Goal: Task Accomplishment & Management: Manage account settings

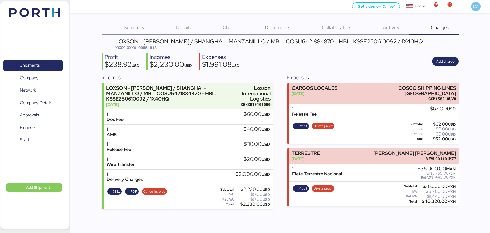
click at [51, 15] on img at bounding box center [34, 12] width 51 height 9
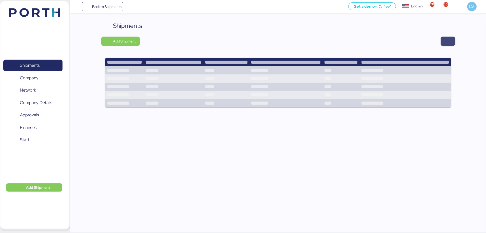
click at [446, 37] on span "button" at bounding box center [448, 41] width 14 height 9
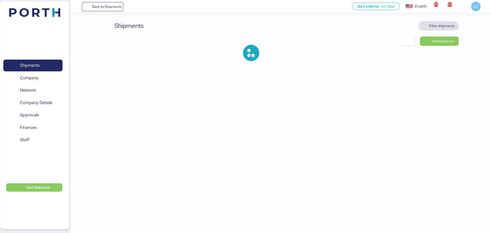
click at [446, 26] on span "Filter shipments" at bounding box center [442, 26] width 26 height 6
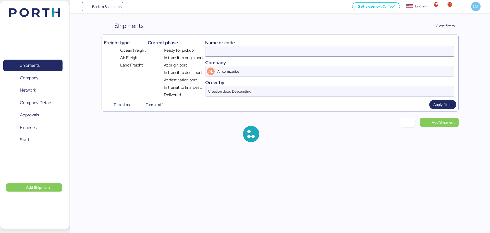
click at [406, 52] on input at bounding box center [330, 51] width 249 height 10
paste input "COSU6428307770"
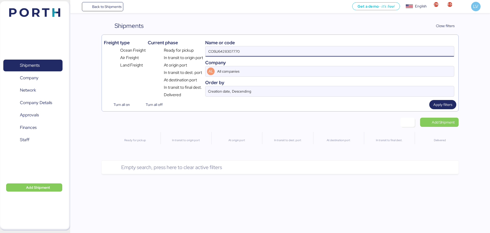
click at [385, 52] on input "COSU6428307770" at bounding box center [330, 51] width 249 height 10
type input "COSU6428307770"
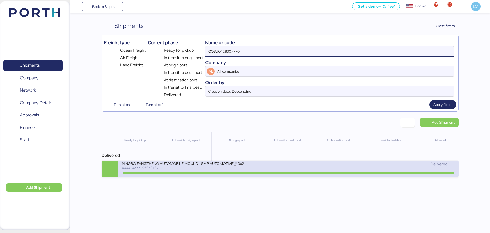
click at [250, 169] on div "NINGBO FANGZHENG AUTOMOBILE MOULD - SMP AUTOMOTIVE // 3x20OT // NINGBO - MANZAN…" at bounding box center [205, 166] width 166 height 11
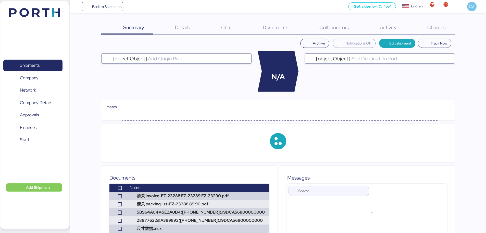
click at [448, 29] on div "Charges 0" at bounding box center [430, 27] width 49 height 13
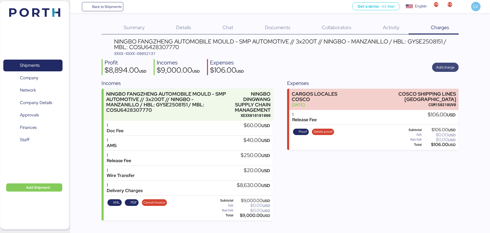
click at [447, 66] on span "Add charge" at bounding box center [445, 67] width 18 height 6
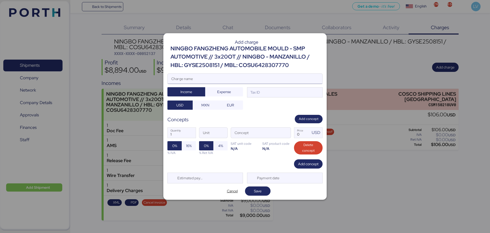
click at [244, 77] on input "Charge name" at bounding box center [245, 79] width 155 height 10
click at [252, 81] on input "Charge name" at bounding box center [245, 79] width 155 height 10
click at [261, 75] on input "Charge name" at bounding box center [245, 79] width 155 height 10
click at [198, 79] on input "Charge name" at bounding box center [245, 79] width 155 height 10
type input "DEMORAS"
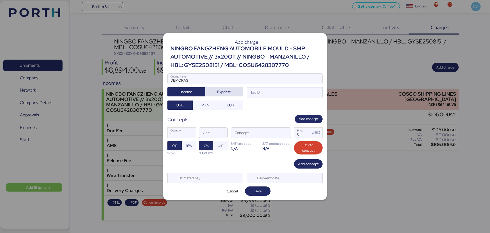
click at [221, 94] on span "Expense" at bounding box center [224, 92] width 14 height 6
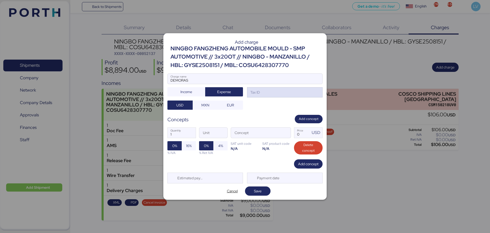
click at [297, 93] on div "Tax ID" at bounding box center [285, 92] width 76 height 10
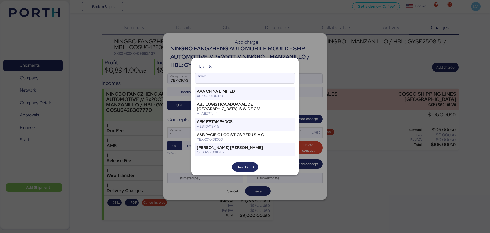
click at [264, 73] on div "Tax IDs Search AAA CHINA LIMITED XEXX010101000 ABJ LOGISTICA ADUANAL DE VERACRU…" at bounding box center [244, 116] width 107 height 117
click at [261, 81] on input "Search" at bounding box center [245, 78] width 100 height 10
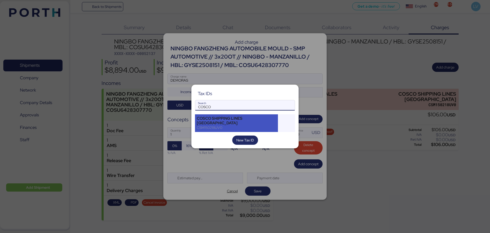
type input "COSCO"
click at [221, 125] on div "CSM150218UV0" at bounding box center [236, 127] width 79 height 5
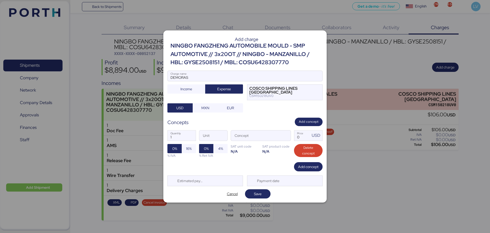
click at [293, 135] on div "1 Quantity Unit Concept 0 Price USD 0% 16% % IVA 0% 4% % Ret IVA SAT unit code …" at bounding box center [244, 144] width 155 height 36
click at [291, 135] on div "1 Quantity Unit Concept 0 Price USD 0% 16% % IVA 0% 4% % Ret IVA SAT unit code …" at bounding box center [244, 144] width 155 height 36
click at [291, 135] on div "Concept" at bounding box center [261, 135] width 60 height 11
click at [279, 135] on input "Concept" at bounding box center [254, 135] width 47 height 10
click at [289, 135] on span "button" at bounding box center [285, 136] width 11 height 11
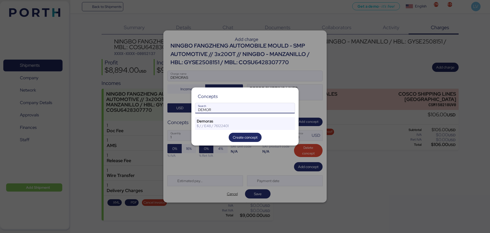
type input "DEMOR"
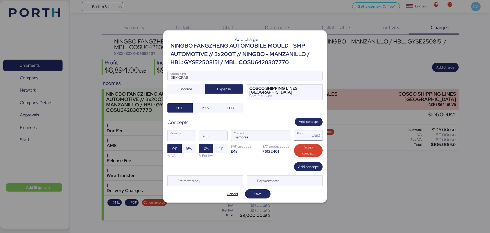
click at [301, 132] on input "Price USD" at bounding box center [302, 135] width 16 height 10
type input "0"
click at [230, 80] on input "DEMORAS" at bounding box center [245, 76] width 155 height 10
paste input "OOCU0128230"
click at [311, 79] on input "DEMORAS OOCU0128230" at bounding box center [245, 76] width 155 height 10
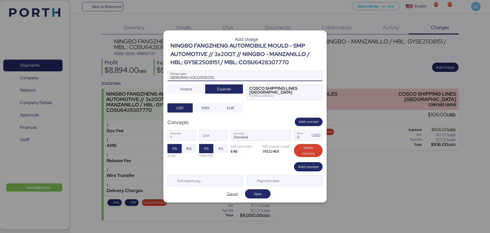
paste input "TEXU1077393"
click at [250, 77] on input "DEMORAS OOCU0128230, TEXU1077393" at bounding box center [245, 76] width 155 height 10
paste input "TRIU0351667"
type input "DEMORAS OOCU0128230, TEXU1077393, TRIU0351667"
click at [306, 165] on span "Add concept" at bounding box center [308, 166] width 20 height 6
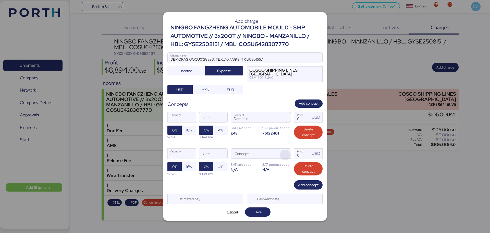
click at [280, 151] on span "button" at bounding box center [285, 154] width 11 height 11
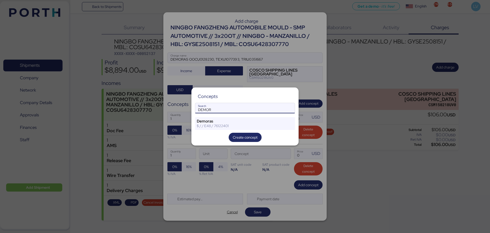
type input "DEMOR"
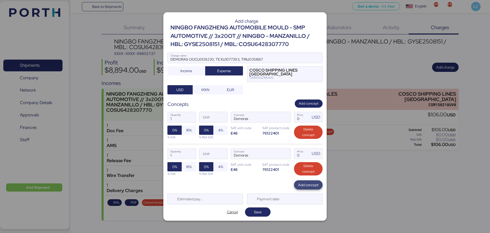
click at [309, 183] on span "Add concept" at bounding box center [308, 185] width 20 height 6
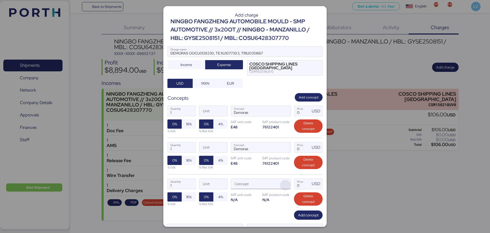
click at [280, 182] on span "button" at bounding box center [285, 184] width 11 height 11
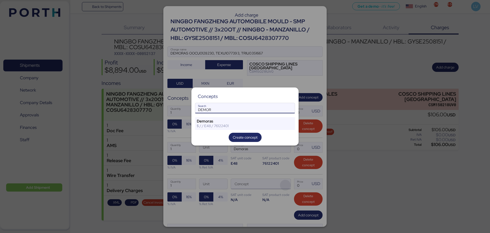
type input "DEMOR"
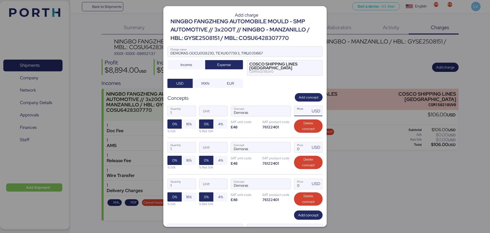
click at [295, 113] on input "Price USD" at bounding box center [302, 111] width 16 height 10
type input "130"
click at [185, 110] on input "1" at bounding box center [182, 111] width 28 height 10
type input "4"
click at [310, 152] on div "USD" at bounding box center [316, 147] width 12 height 10
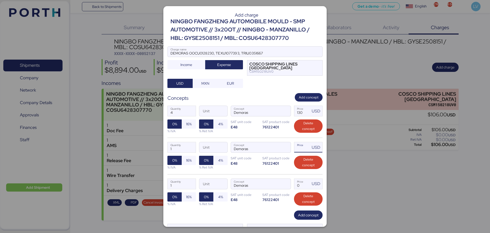
click at [304, 151] on input "Price USD" at bounding box center [302, 147] width 16 height 10
type input "130"
drag, startPoint x: 176, startPoint y: 145, endPoint x: 153, endPoint y: 146, distance: 23.0
click at [153, 146] on div "Add charge NINGBO FANGZHENG AUTOMOBILE MOULD - SMP AUTOMOTIVE // 3x20OT // NING…" at bounding box center [245, 116] width 490 height 233
type input "1"
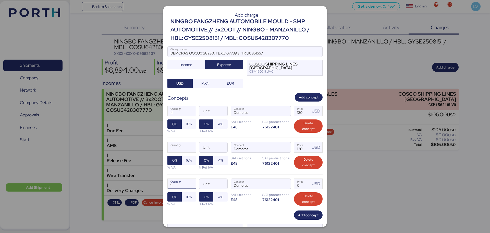
drag, startPoint x: 180, startPoint y: 184, endPoint x: 160, endPoint y: 186, distance: 19.5
click at [160, 186] on div "Add charge NINGBO FANGZHENG AUTOMOBILE MOULD - SMP AUTOMOTIVE // 3x20OT // NING…" at bounding box center [245, 116] width 490 height 233
type input "4"
type input "2"
click at [302, 184] on input "Price USD" at bounding box center [302, 183] width 16 height 10
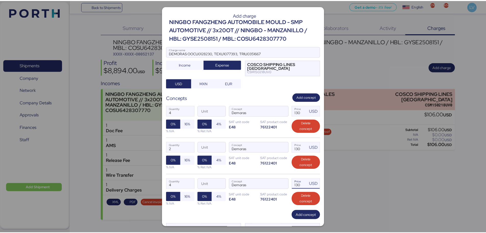
scroll to position [24, 0]
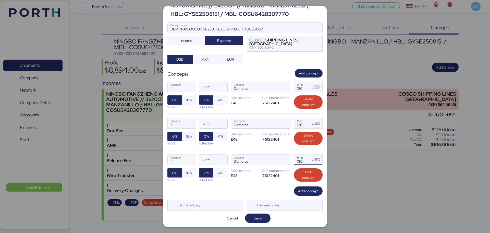
type input "130"
click at [210, 205] on div "Estimated payment date" at bounding box center [205, 204] width 76 height 11
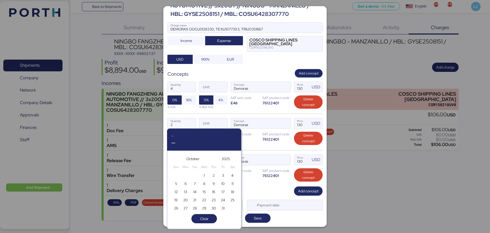
click at [207, 172] on div "1" at bounding box center [204, 175] width 9 height 8
click at [206, 172] on span "1" at bounding box center [204, 175] width 6 height 6
type input "Oct 1, 2025"
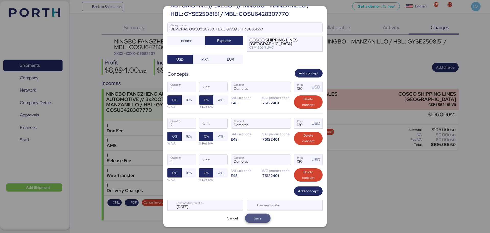
click at [256, 214] on span "Save" at bounding box center [258, 217] width 26 height 9
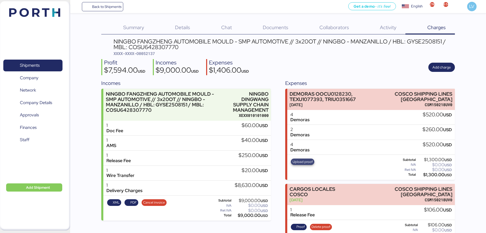
click at [304, 161] on span "Upload proof" at bounding box center [303, 162] width 20 height 6
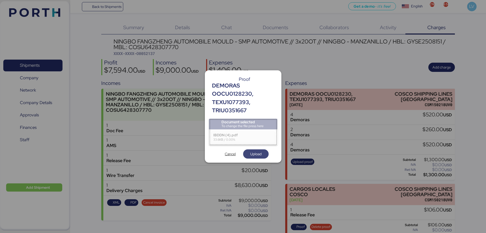
click at [255, 155] on span "Upload" at bounding box center [255, 154] width 11 height 6
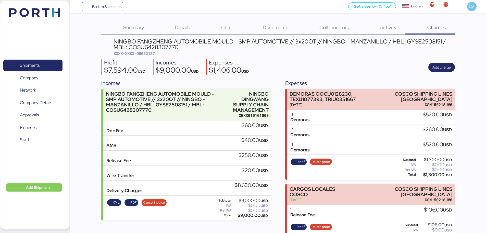
click at [146, 55] on span "XXXX-XXXX-O0052137" at bounding box center [134, 53] width 41 height 5
copy span "O0052137"
